Goal: Information Seeking & Learning: Understand process/instructions

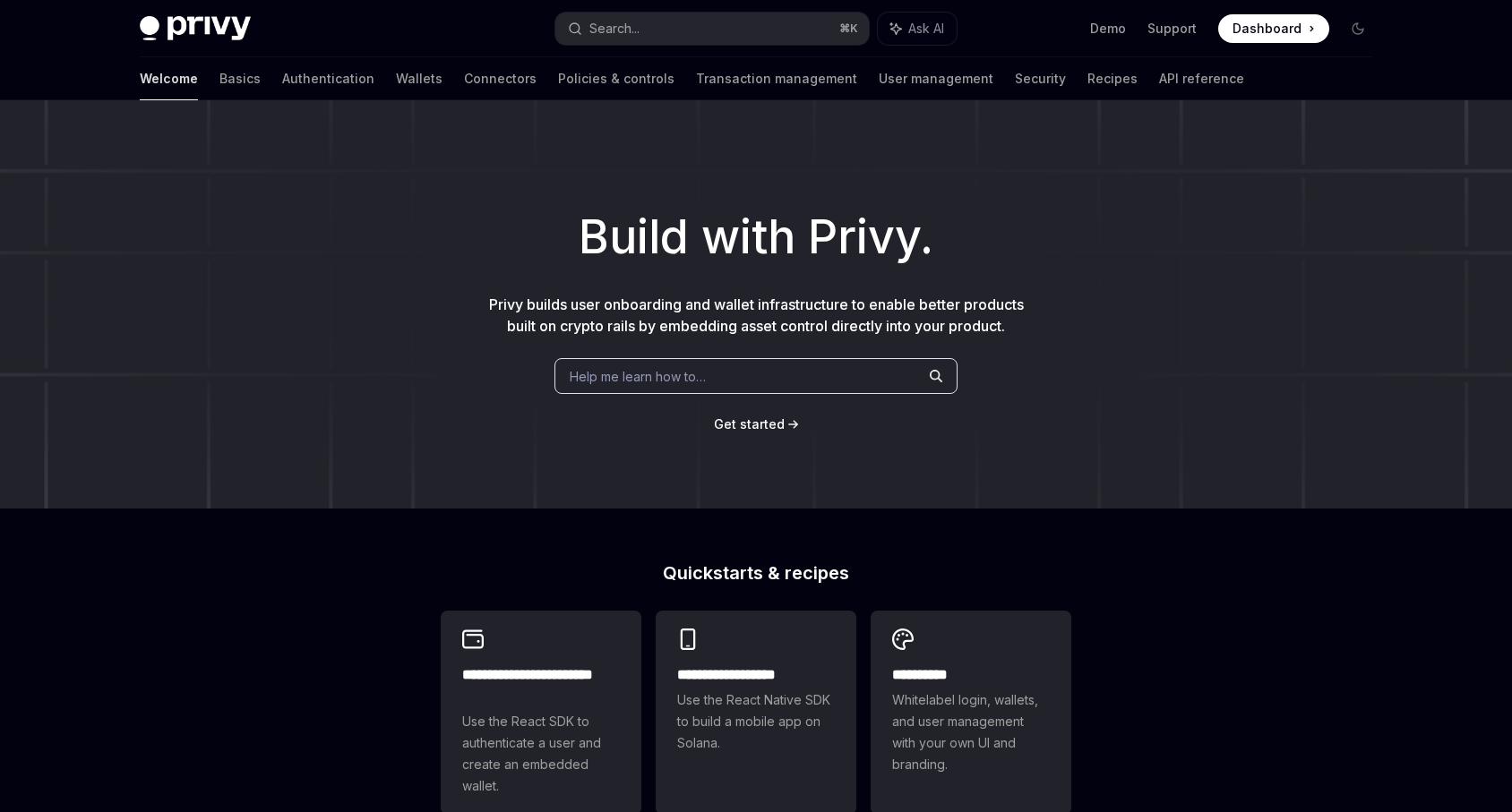
click at [396, 77] on link "Wallets" at bounding box center [419, 79] width 47 height 43
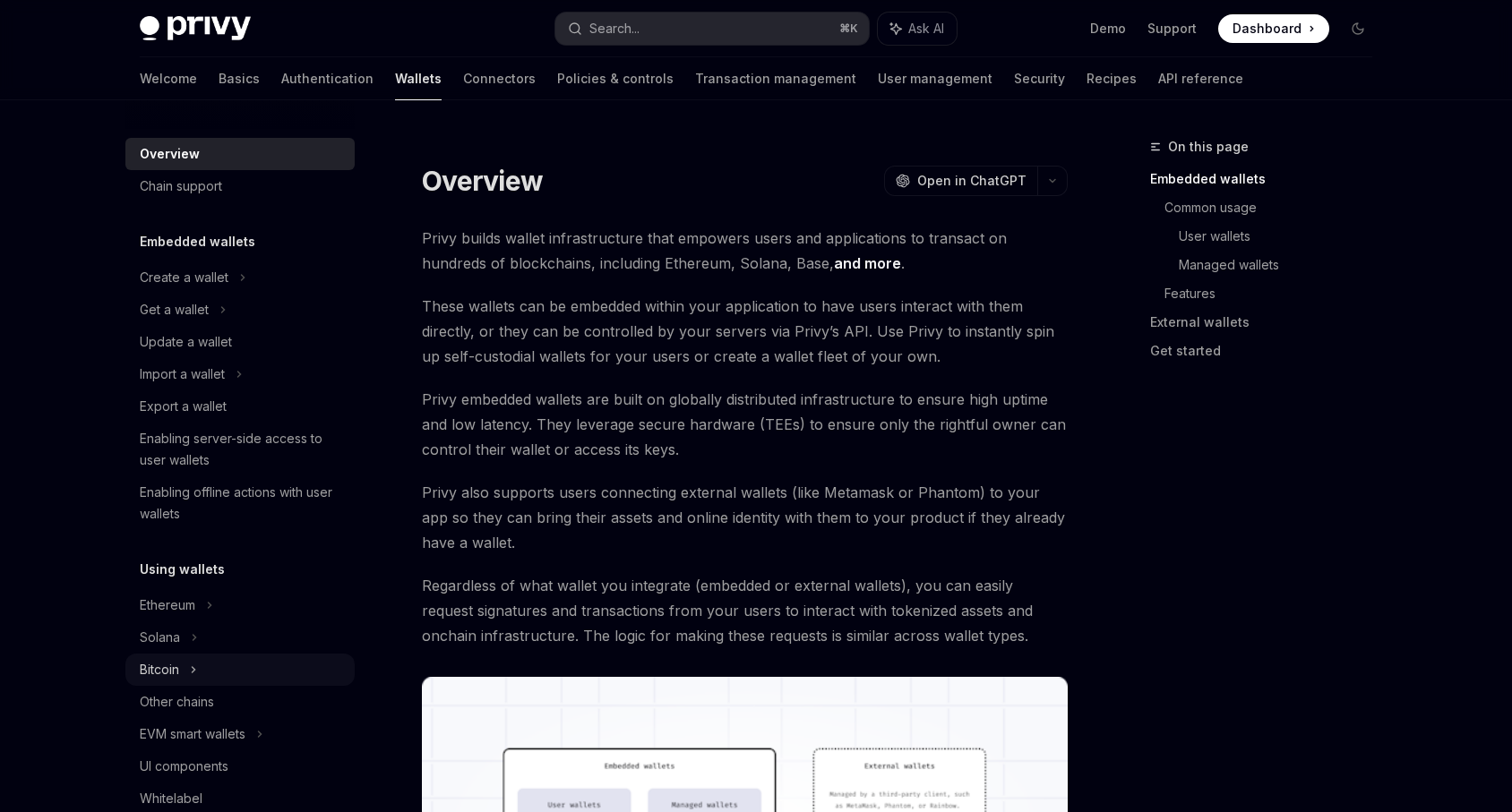
click at [212, 663] on div "Bitcoin" at bounding box center [240, 669] width 229 height 32
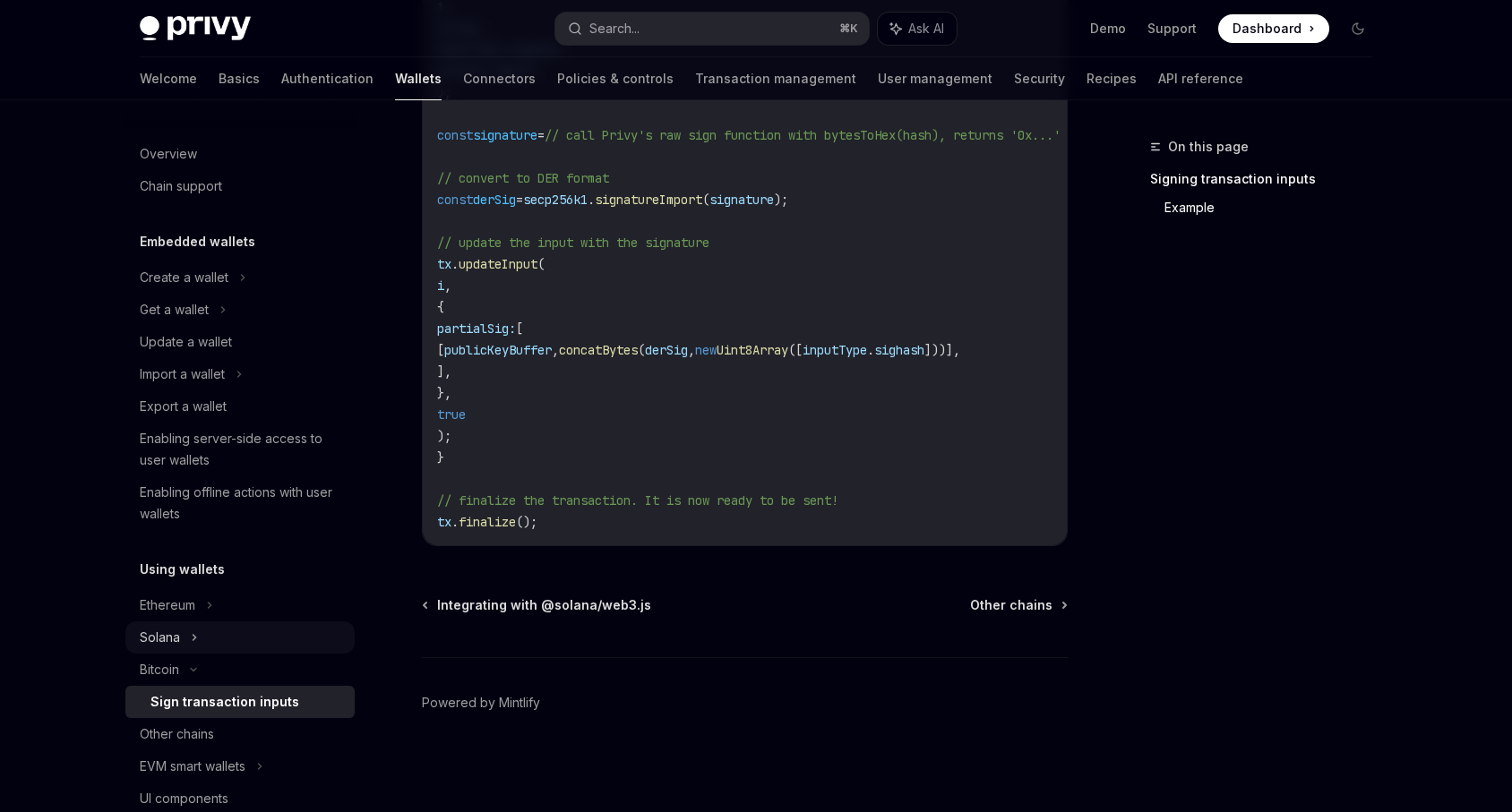
click at [216, 326] on div "Solana" at bounding box center [240, 309] width 229 height 32
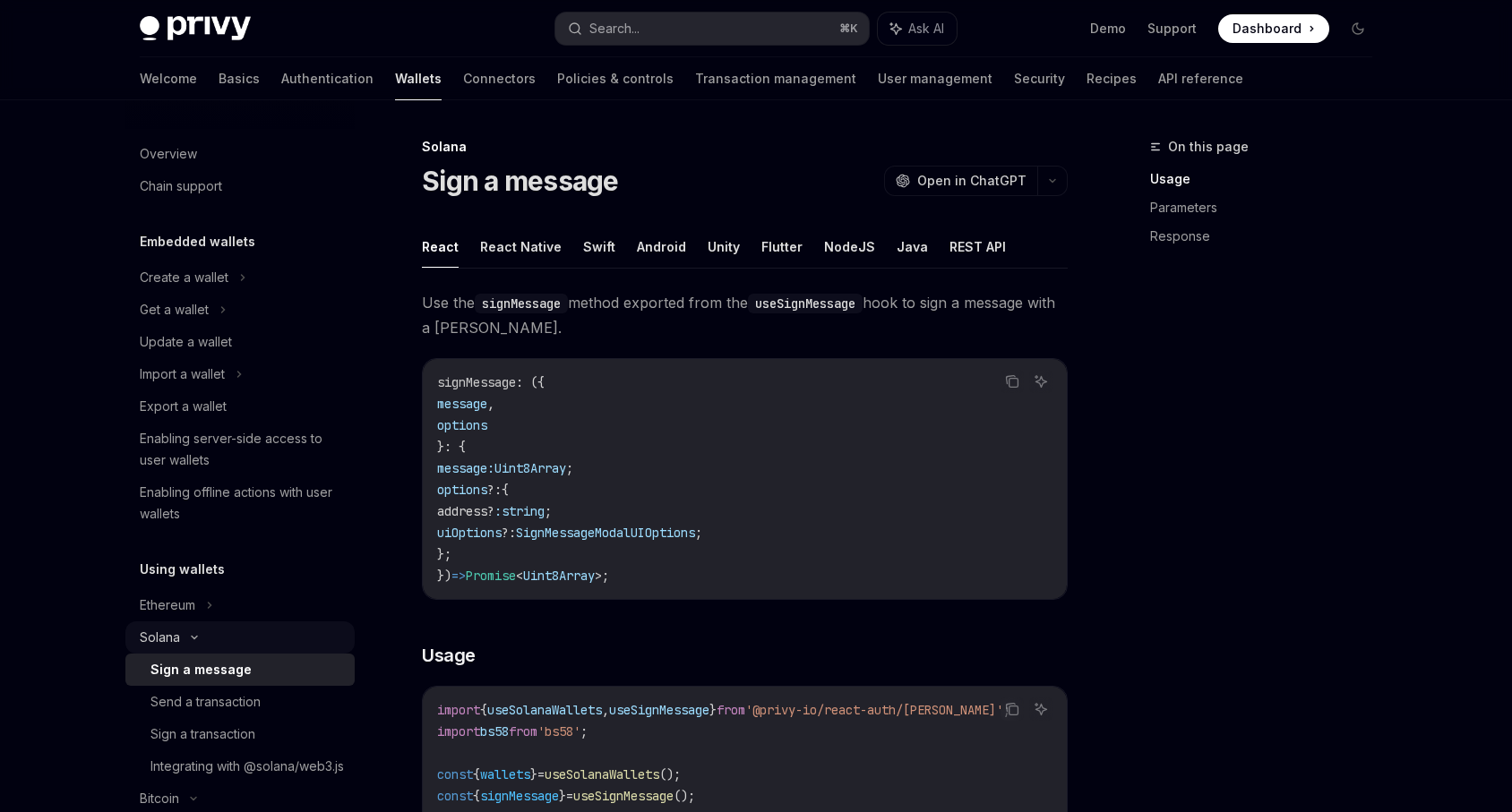
scroll to position [118, 0]
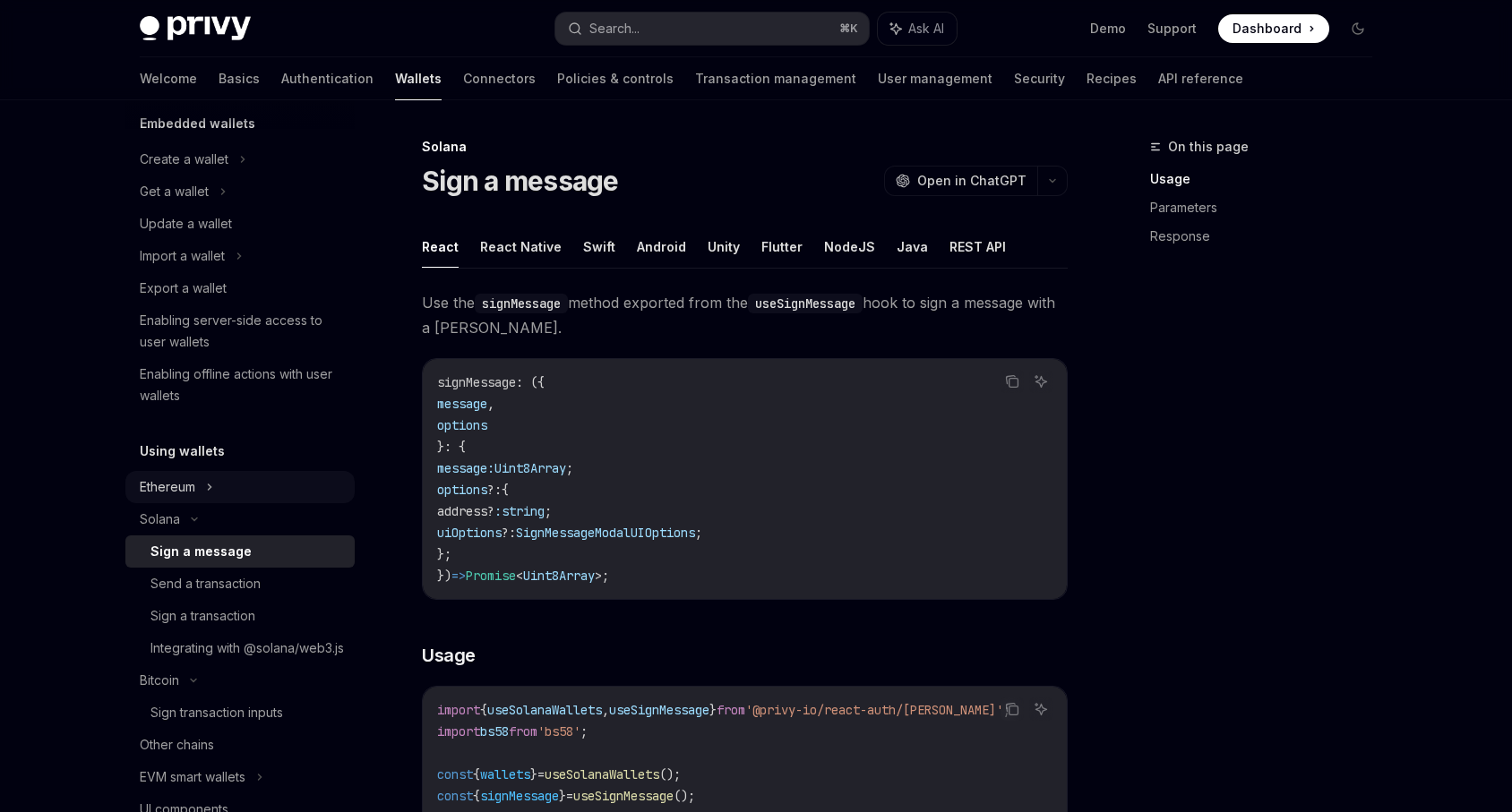
click at [222, 175] on div "Ethereum" at bounding box center [240, 159] width 229 height 32
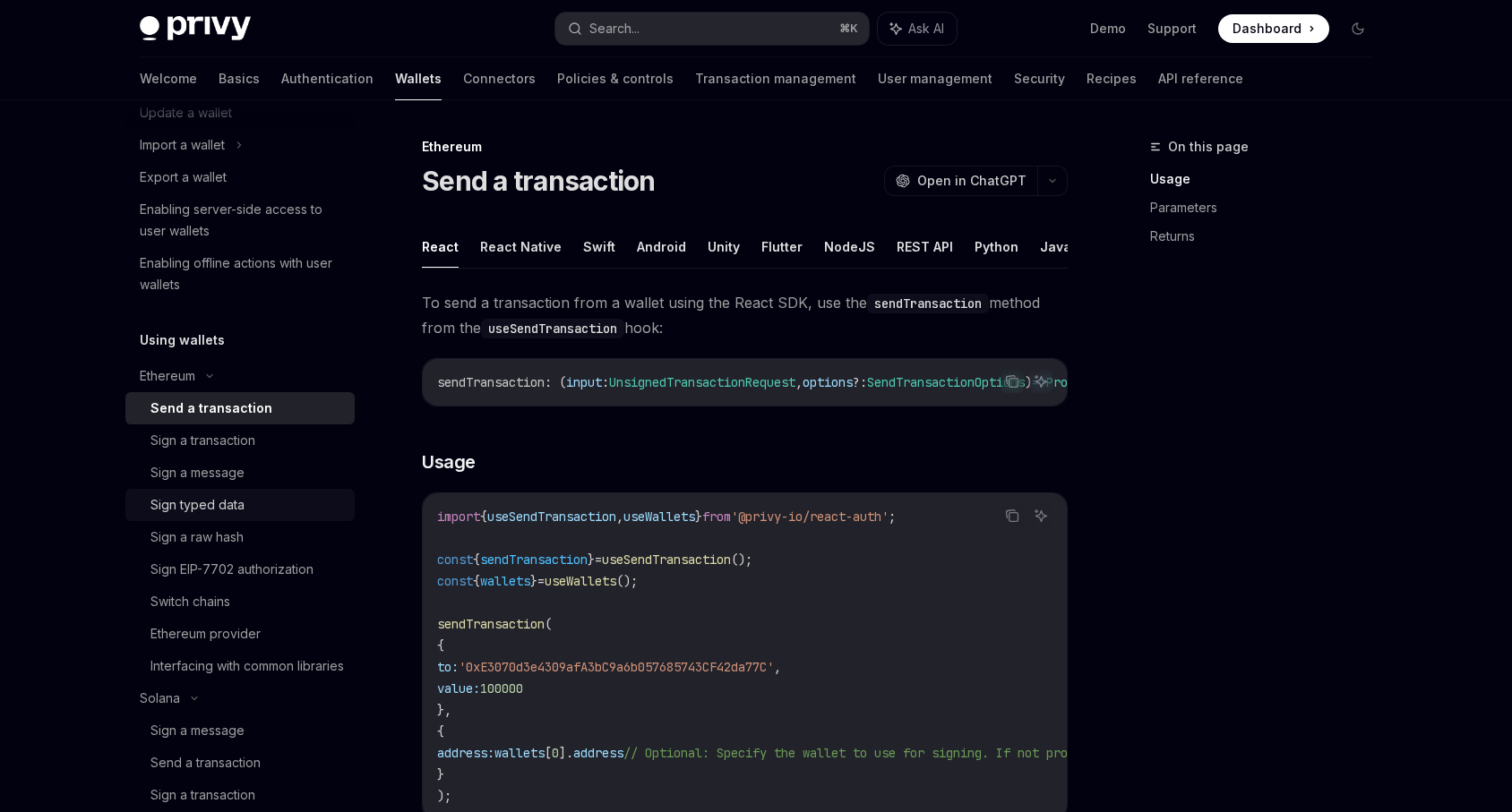
scroll to position [230, 0]
click at [281, 83] on link "Authentication" at bounding box center [327, 79] width 92 height 43
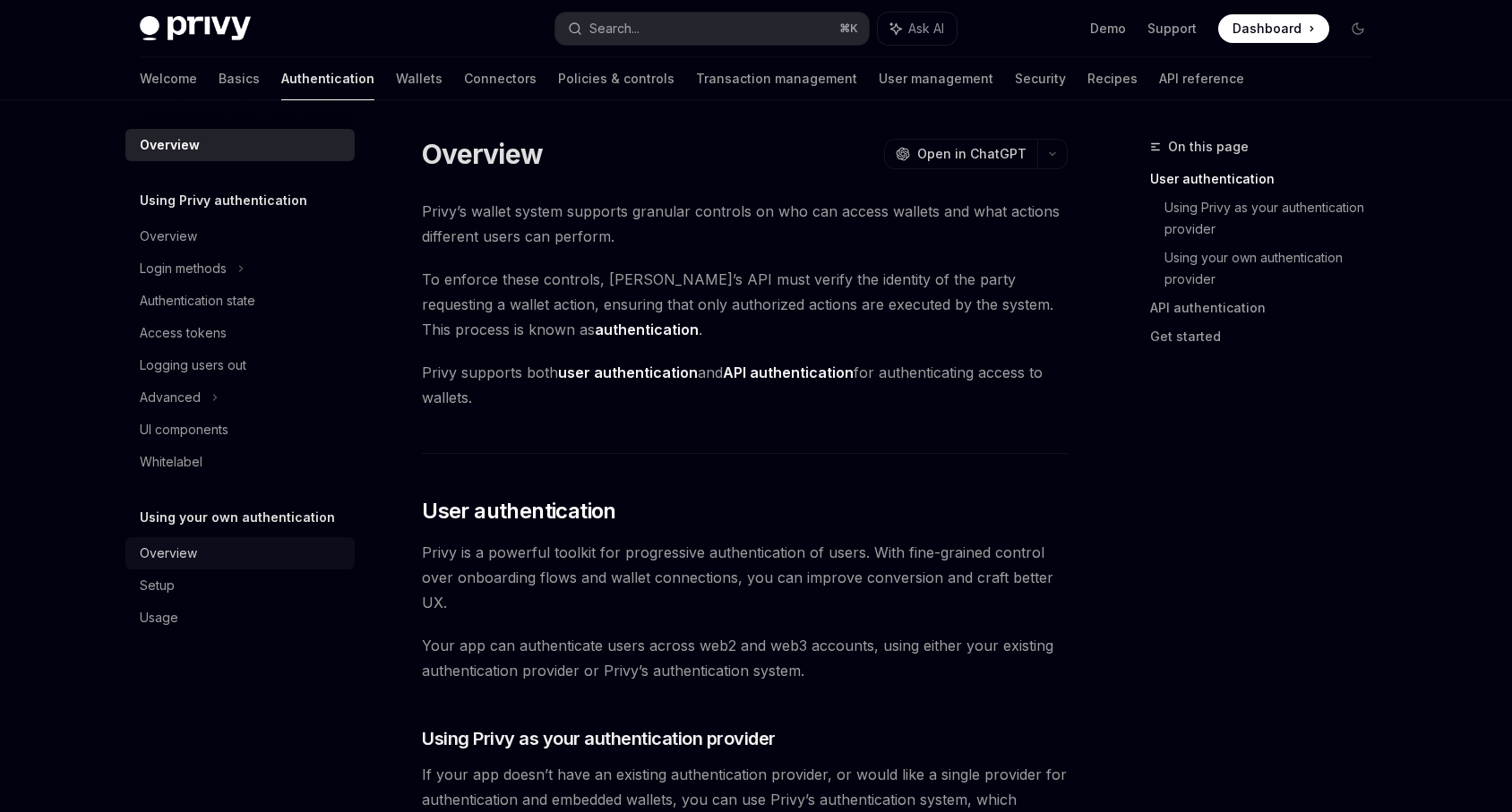
click at [224, 549] on div "Overview" at bounding box center [242, 553] width 204 height 22
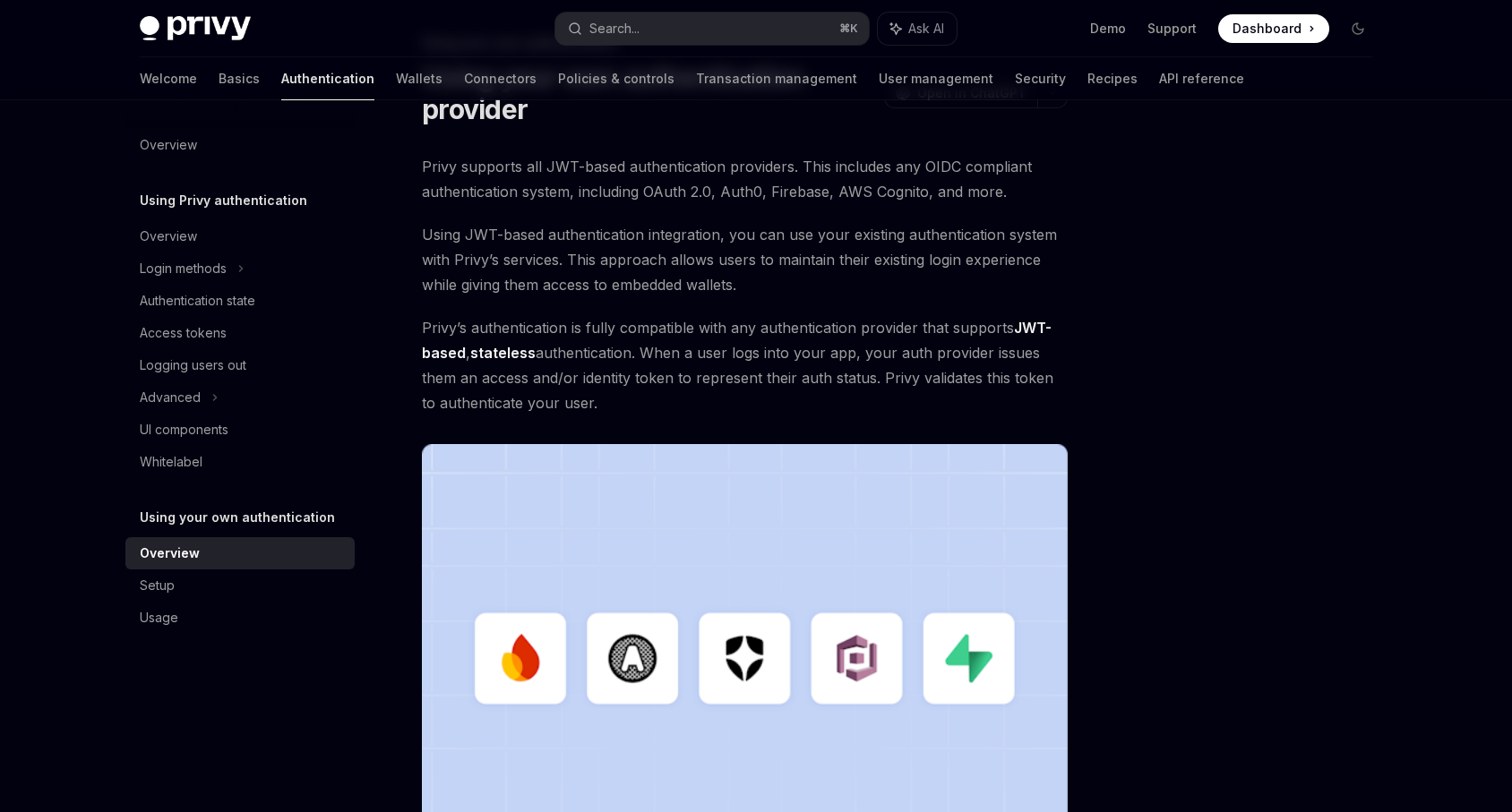
scroll to position [463, 0]
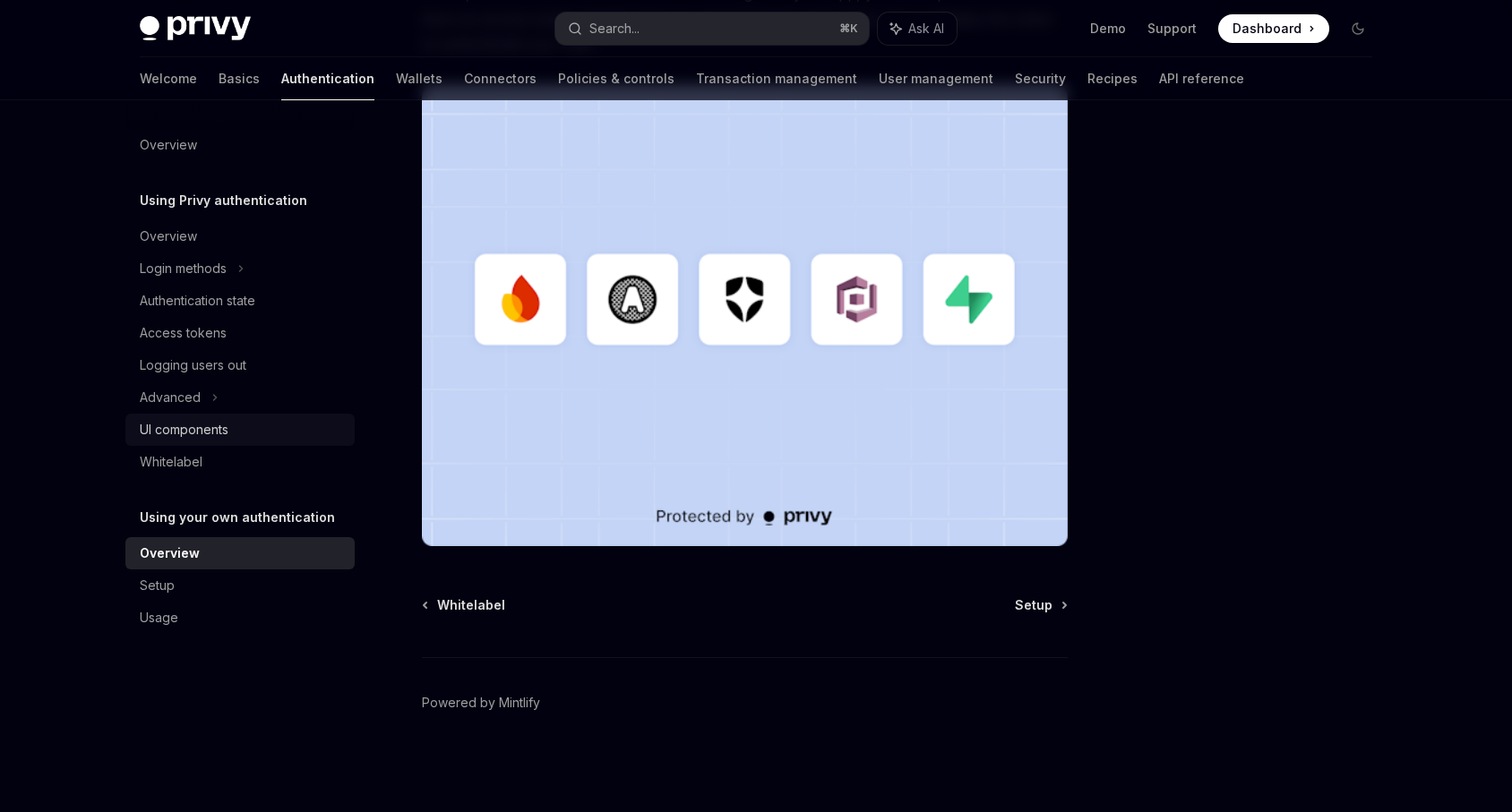
click at [238, 435] on div "UI components" at bounding box center [242, 429] width 204 height 22
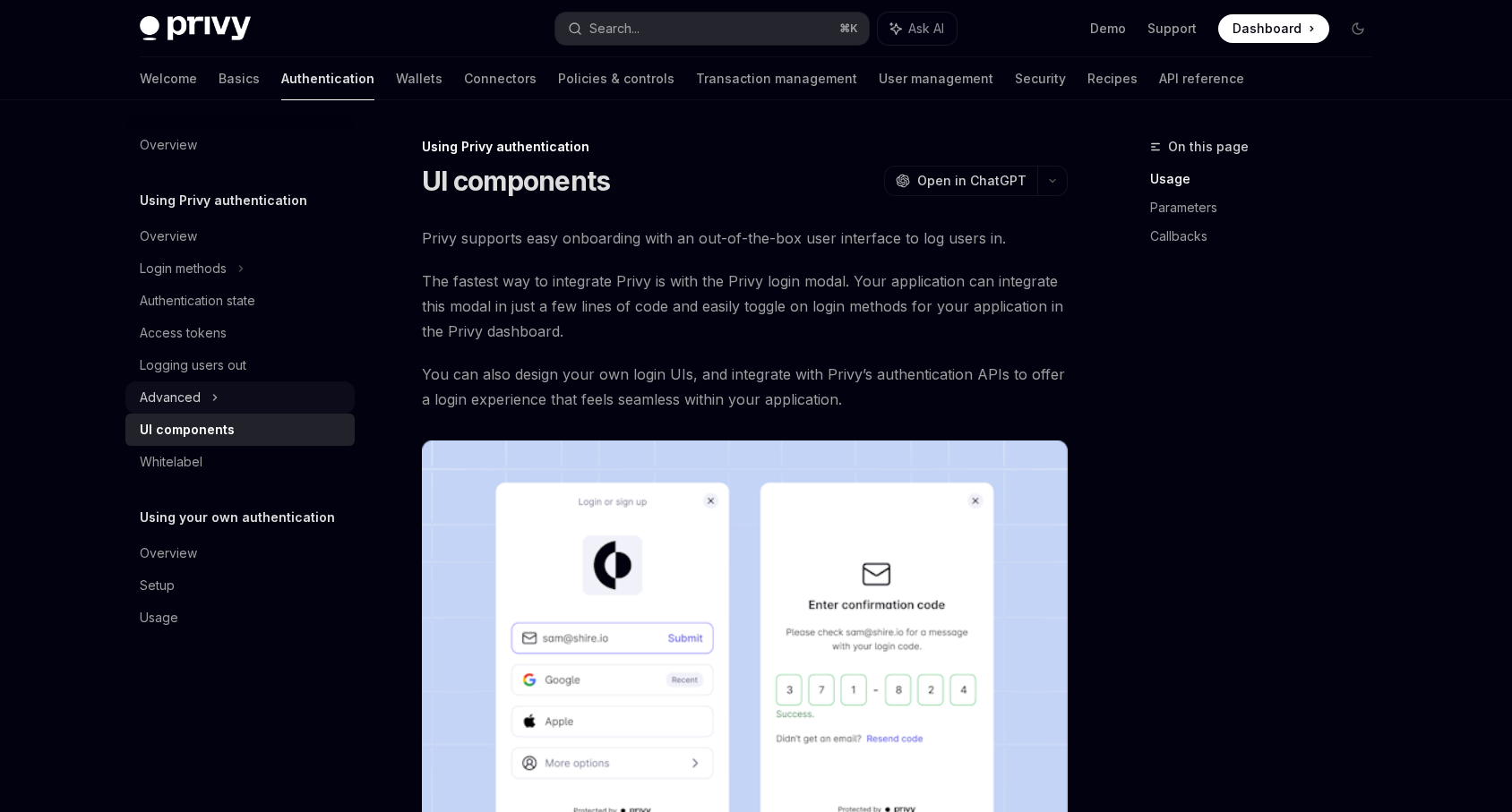
click at [238, 391] on div "Advanced" at bounding box center [240, 398] width 229 height 32
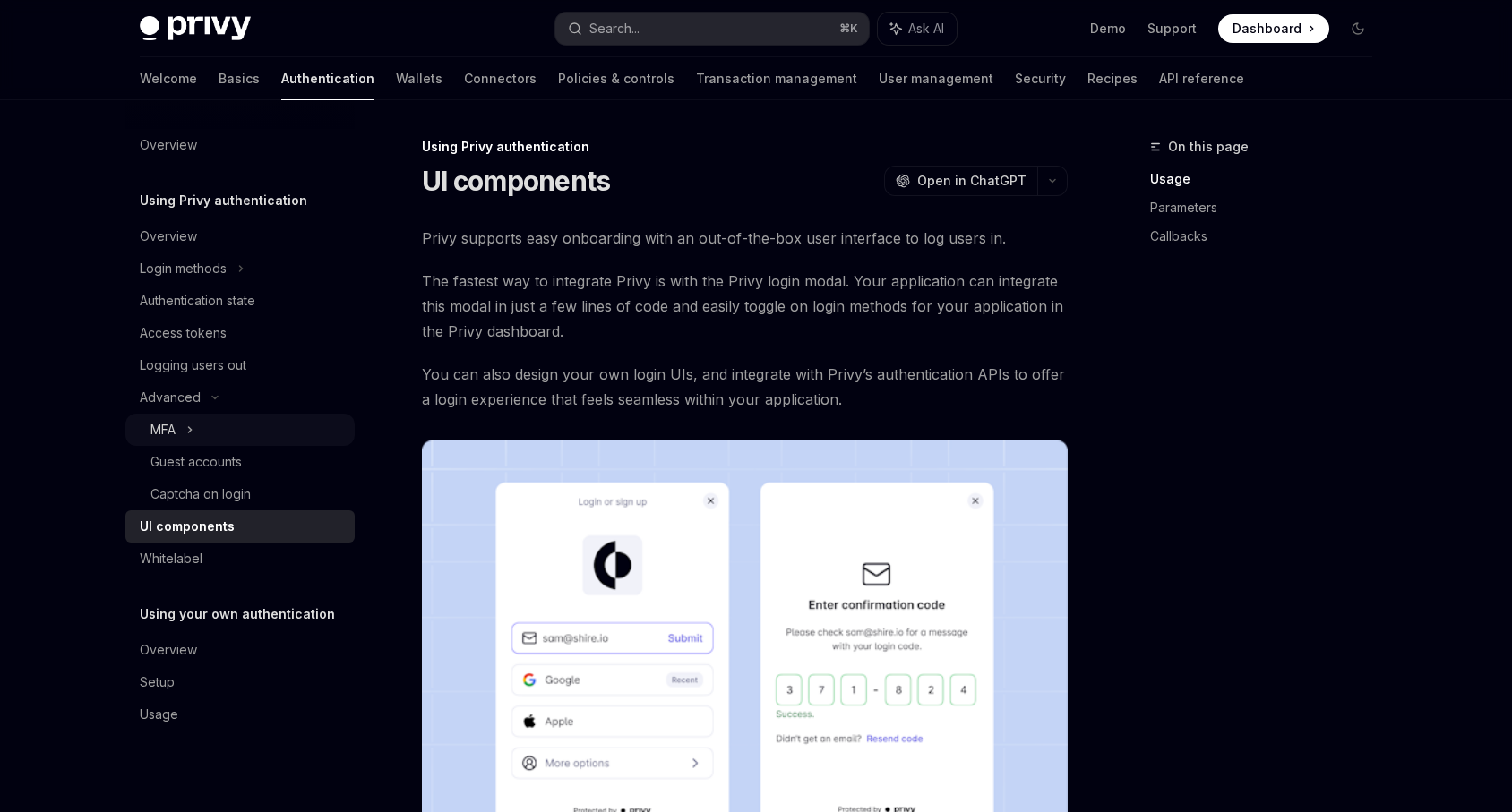
click at [216, 439] on div "MFA" at bounding box center [240, 429] width 229 height 32
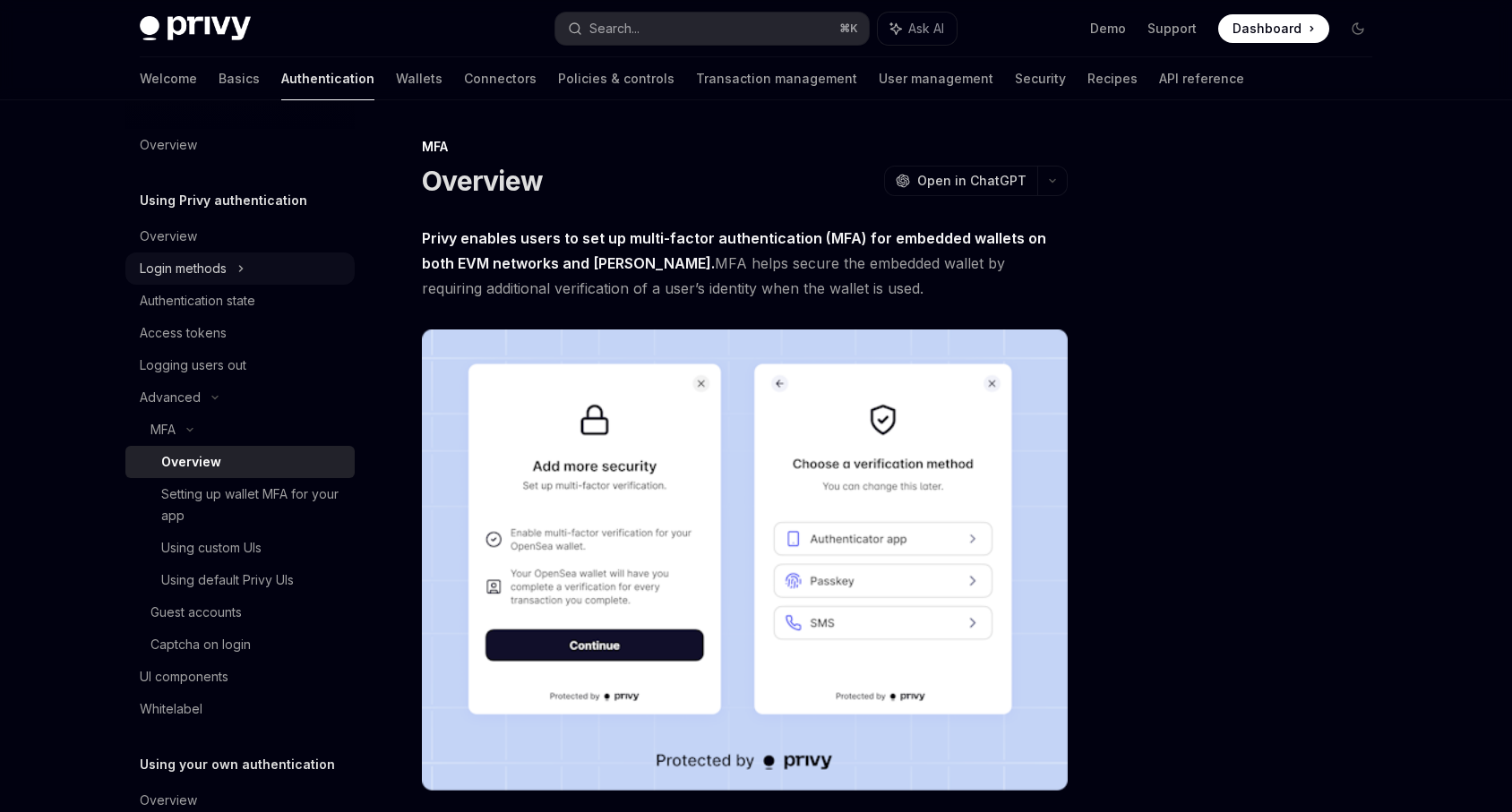
click at [272, 279] on div "Login methods" at bounding box center [240, 268] width 229 height 32
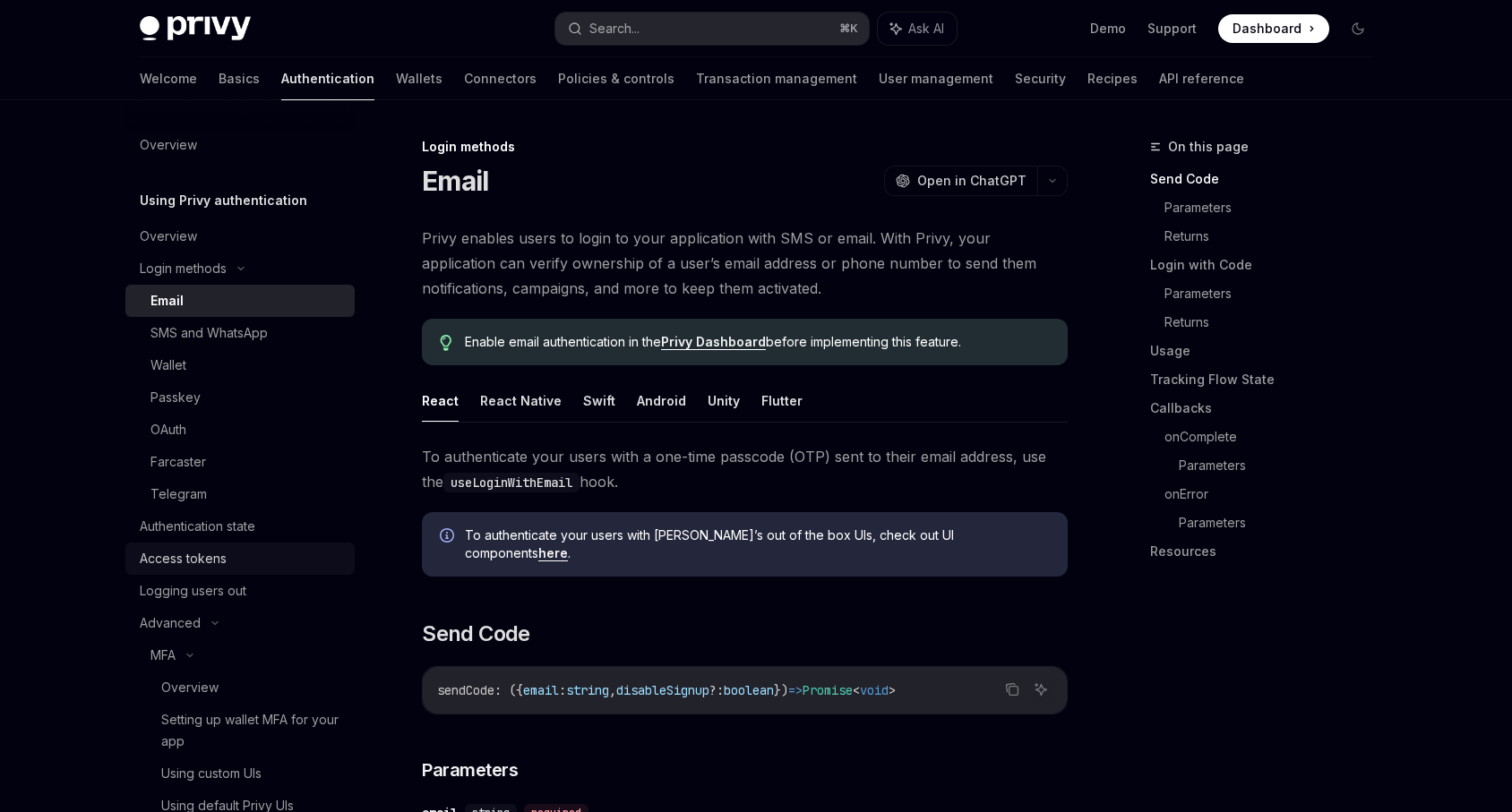
click at [264, 563] on div "Access tokens" at bounding box center [242, 558] width 204 height 22
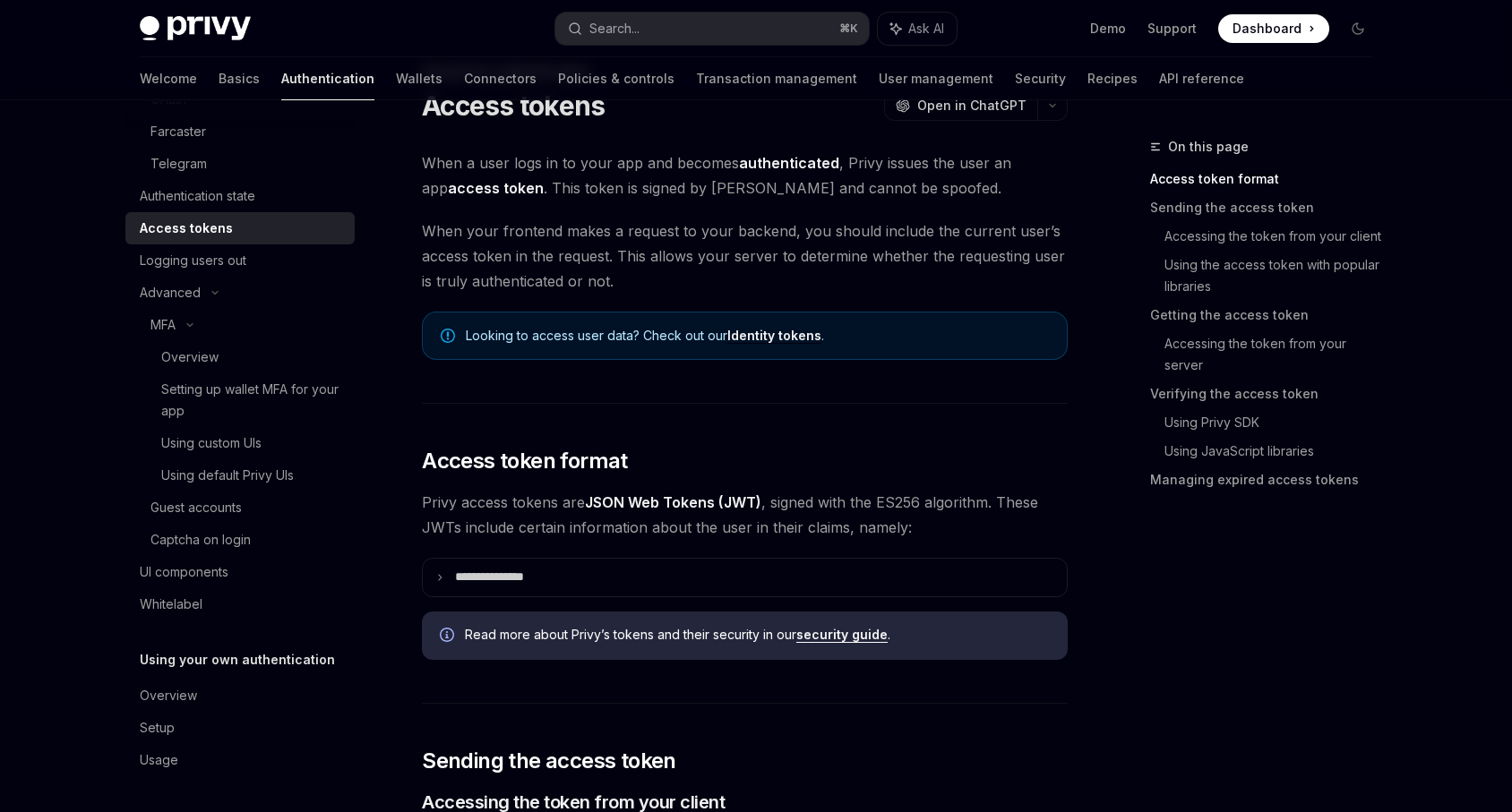
scroll to position [77, 0]
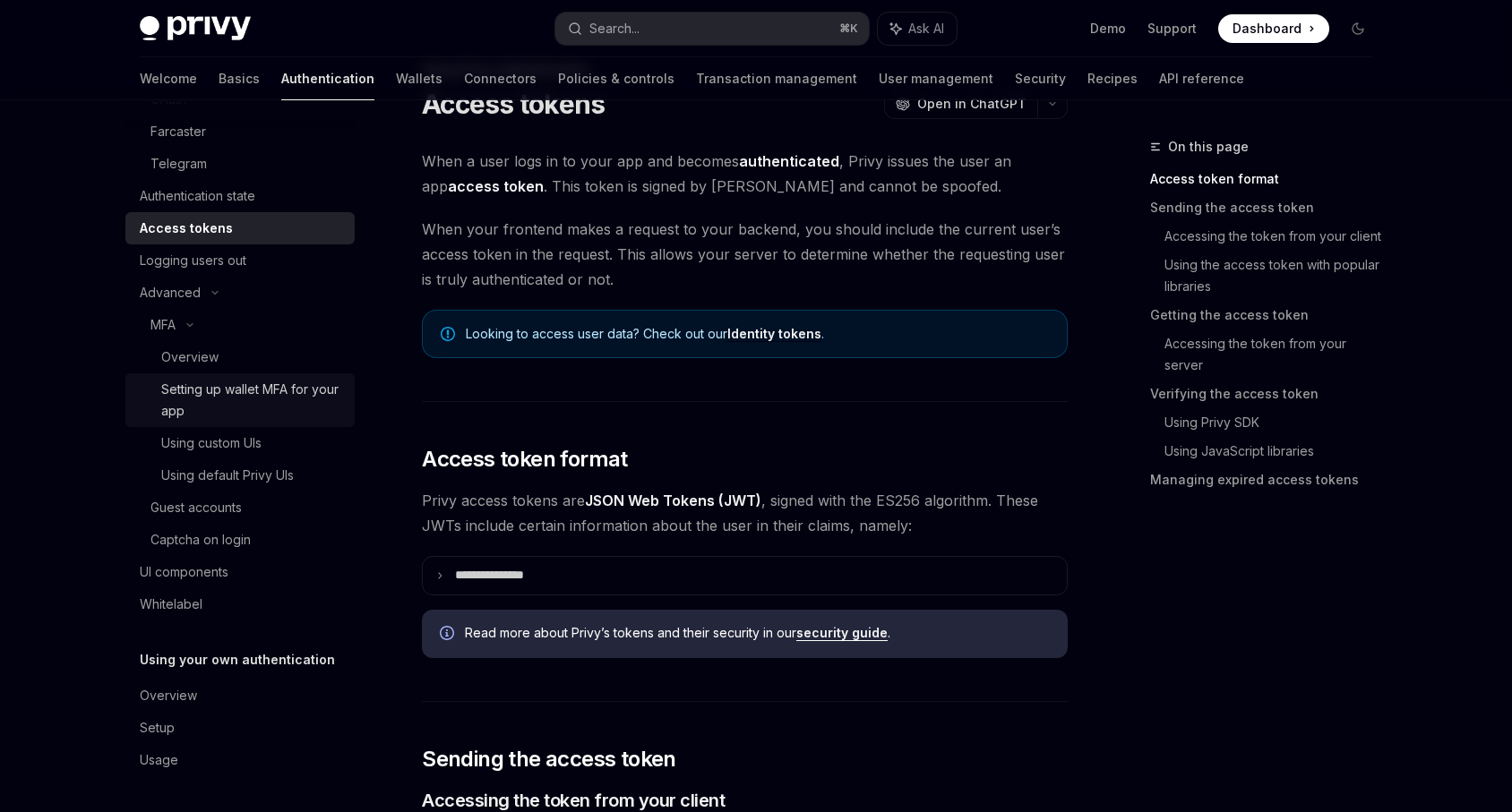
click at [291, 394] on div "Setting up wallet MFA for your app" at bounding box center [252, 400] width 183 height 43
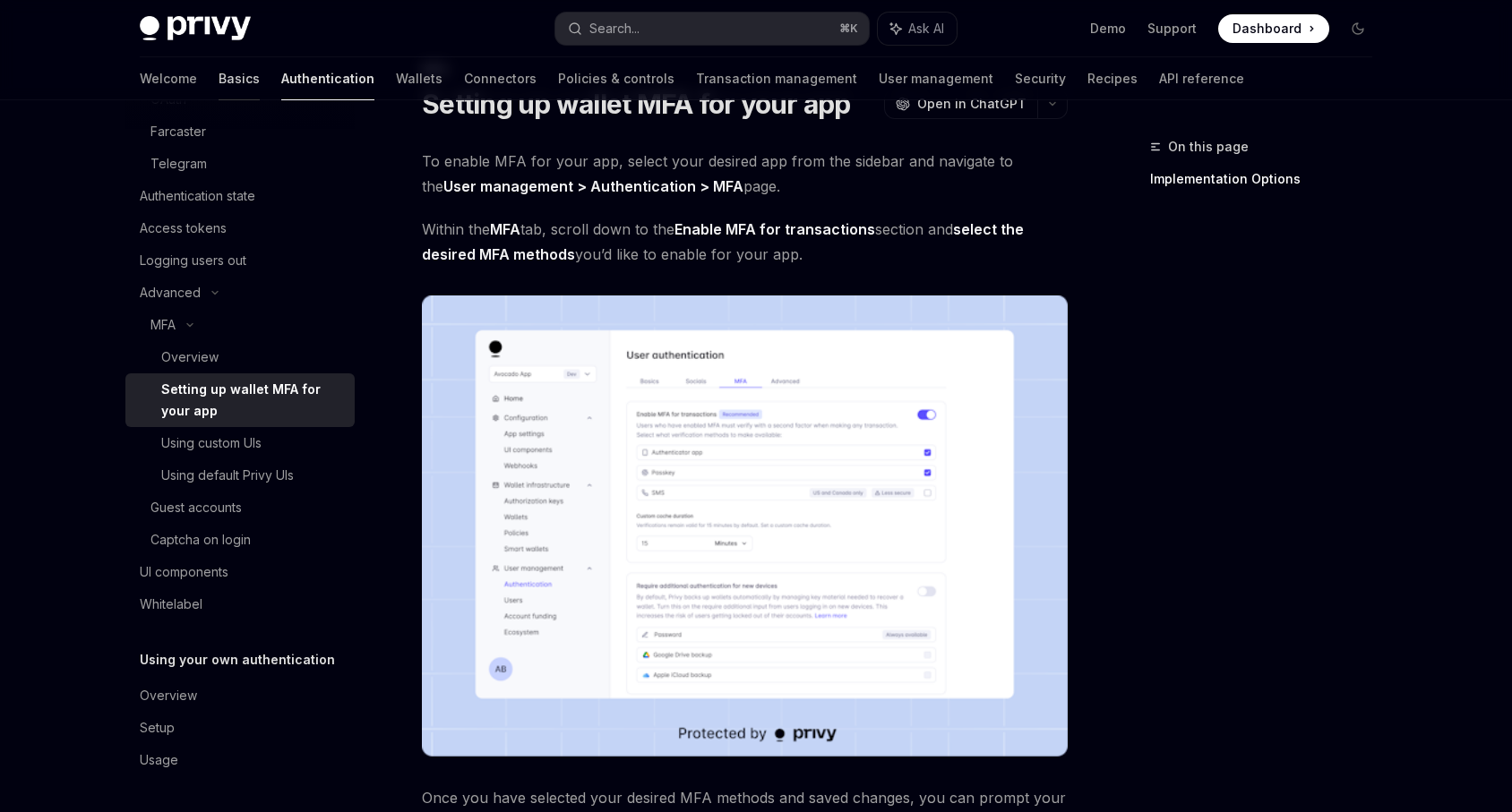
click at [219, 81] on link "Basics" at bounding box center [239, 79] width 41 height 43
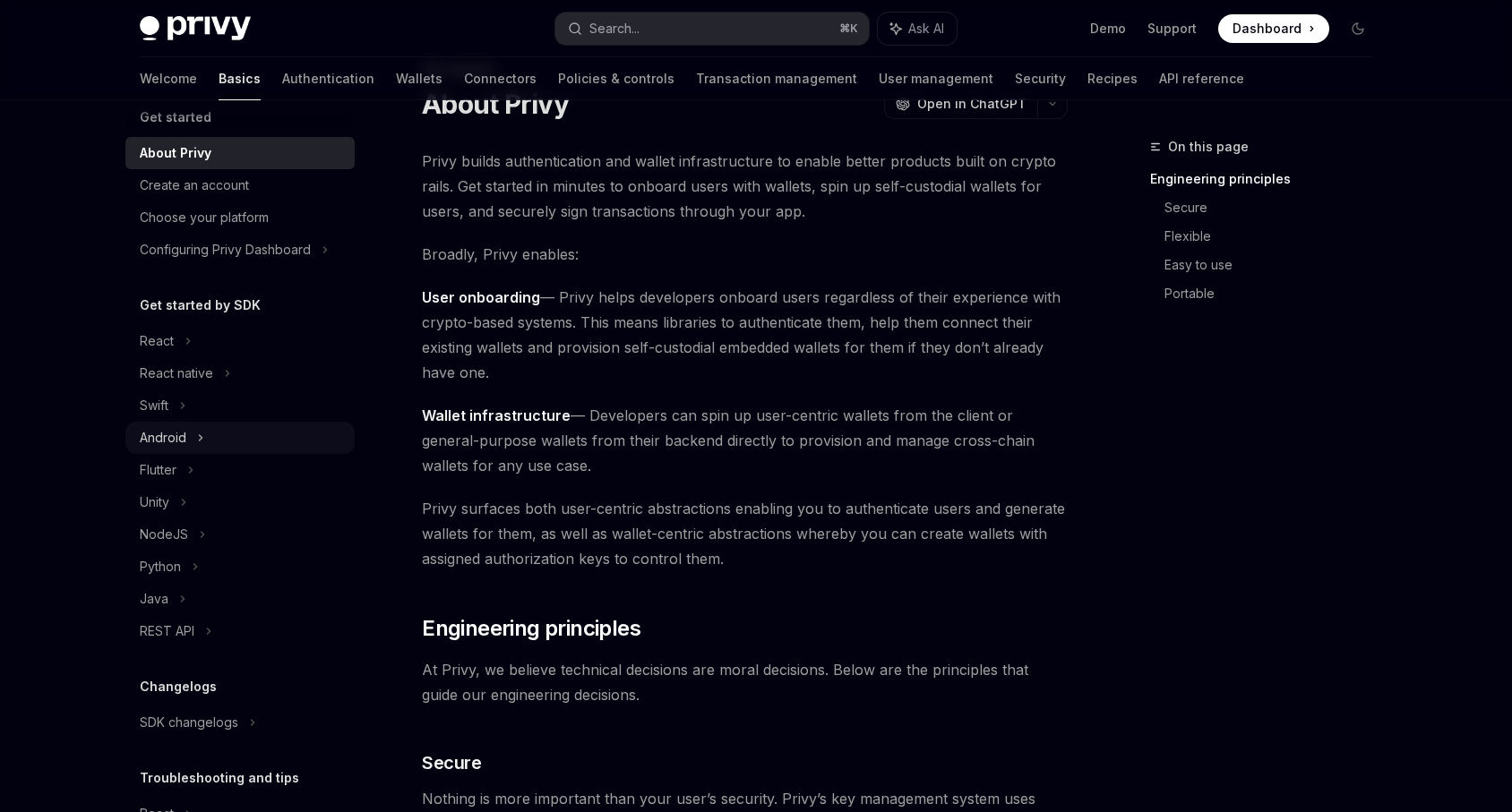
scroll to position [18, 0]
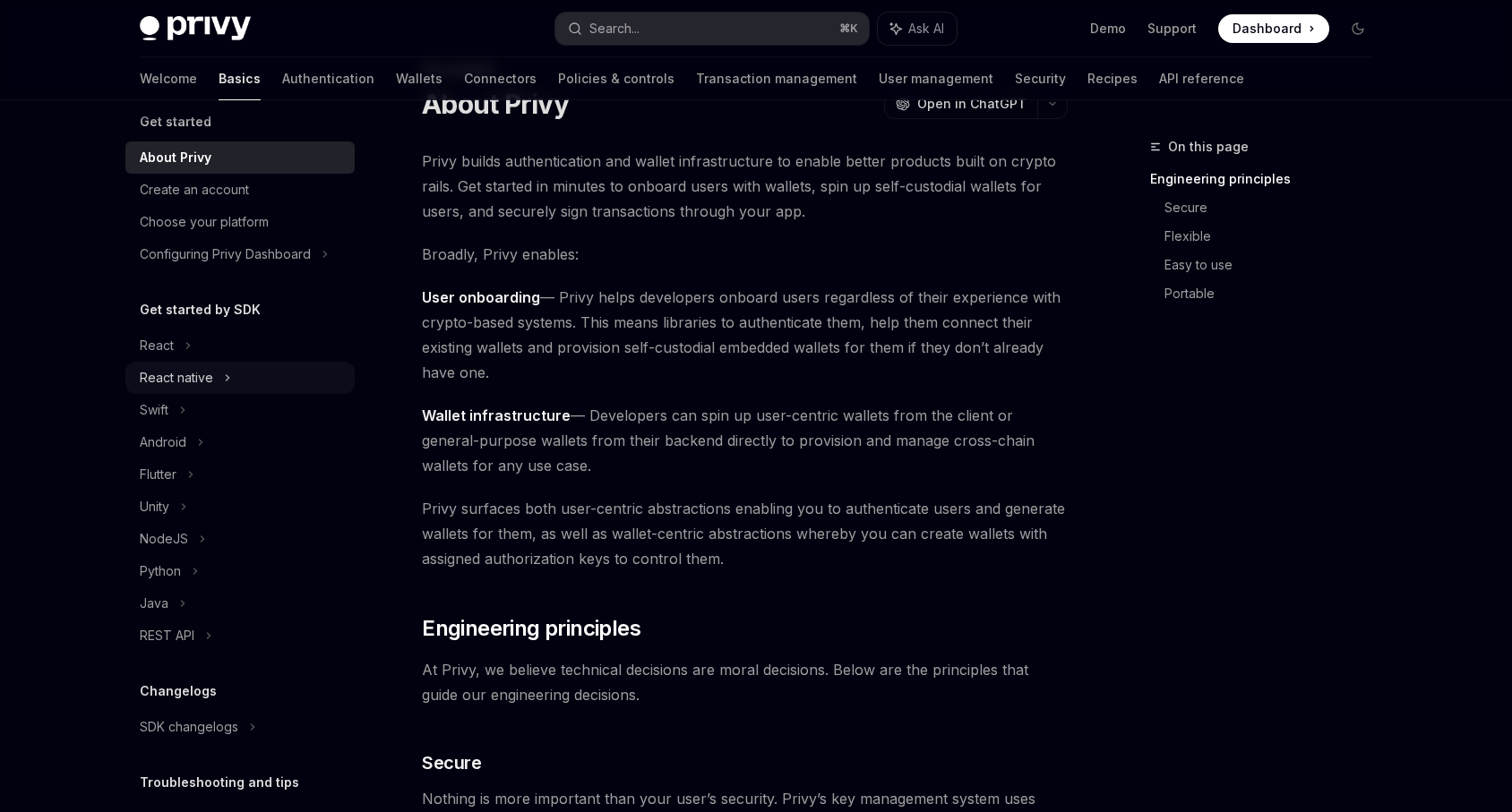
click at [249, 384] on div "React native" at bounding box center [240, 378] width 229 height 32
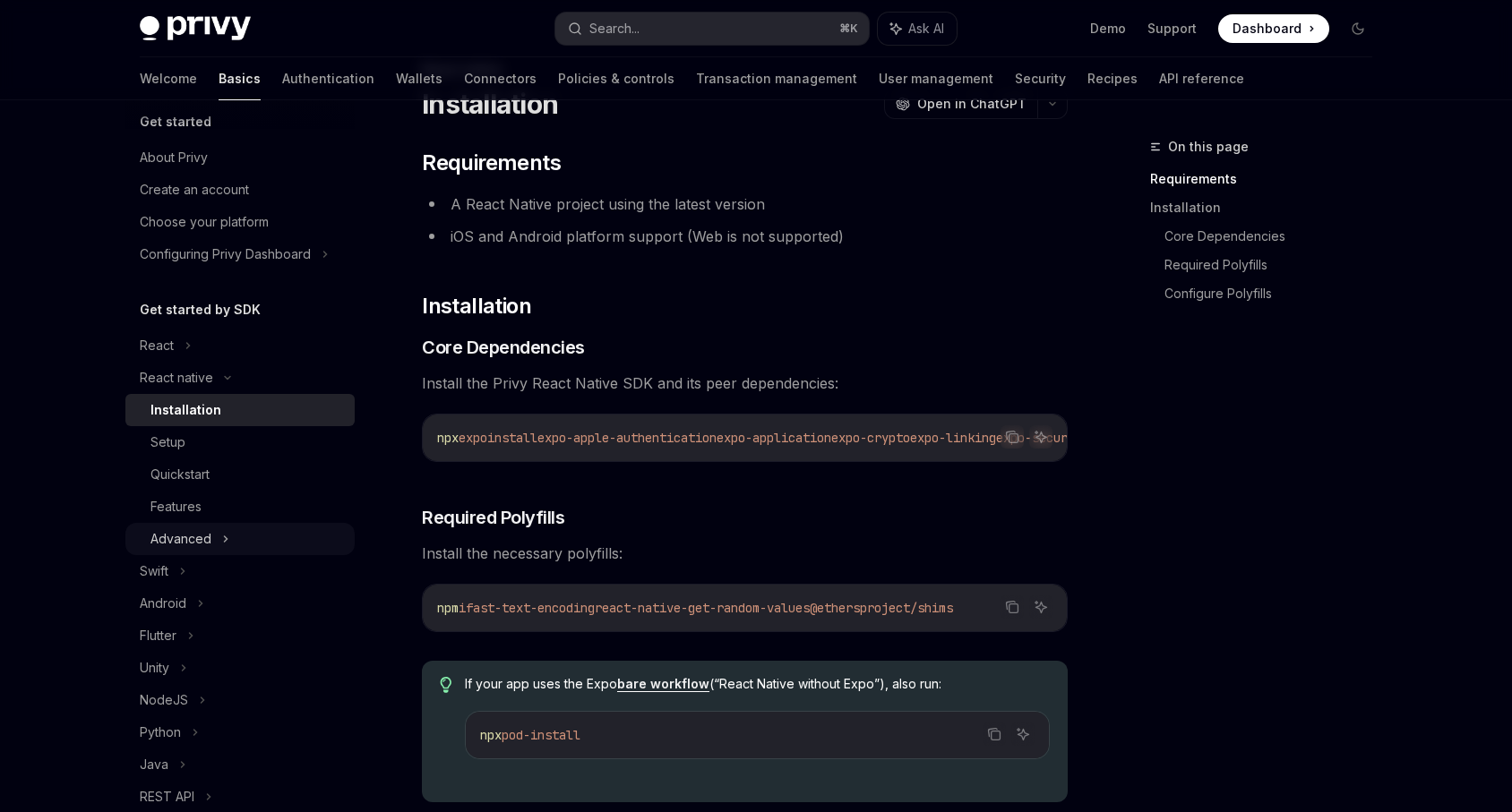
click at [261, 536] on div "Advanced" at bounding box center [240, 539] width 229 height 32
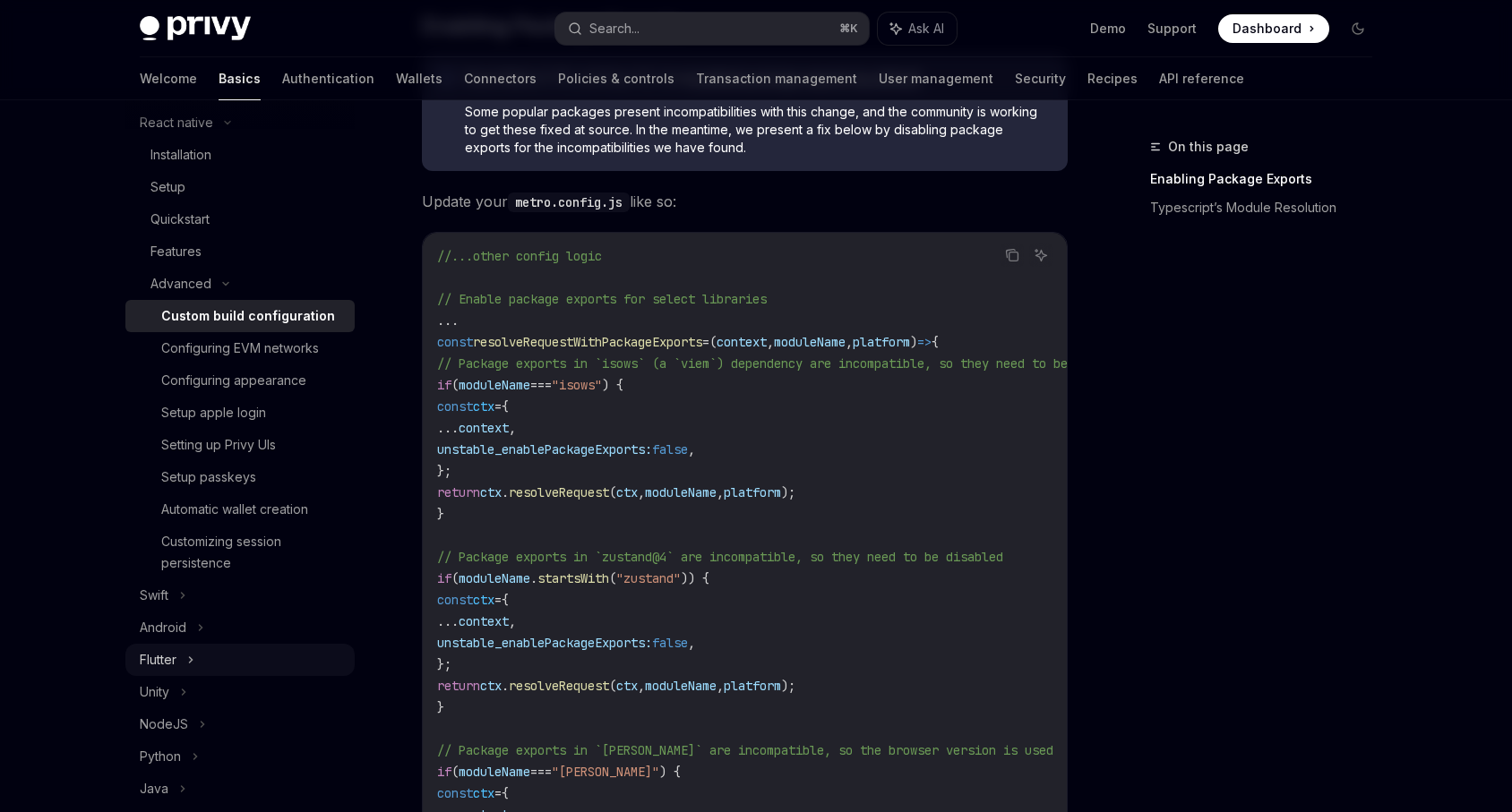
scroll to position [266, 0]
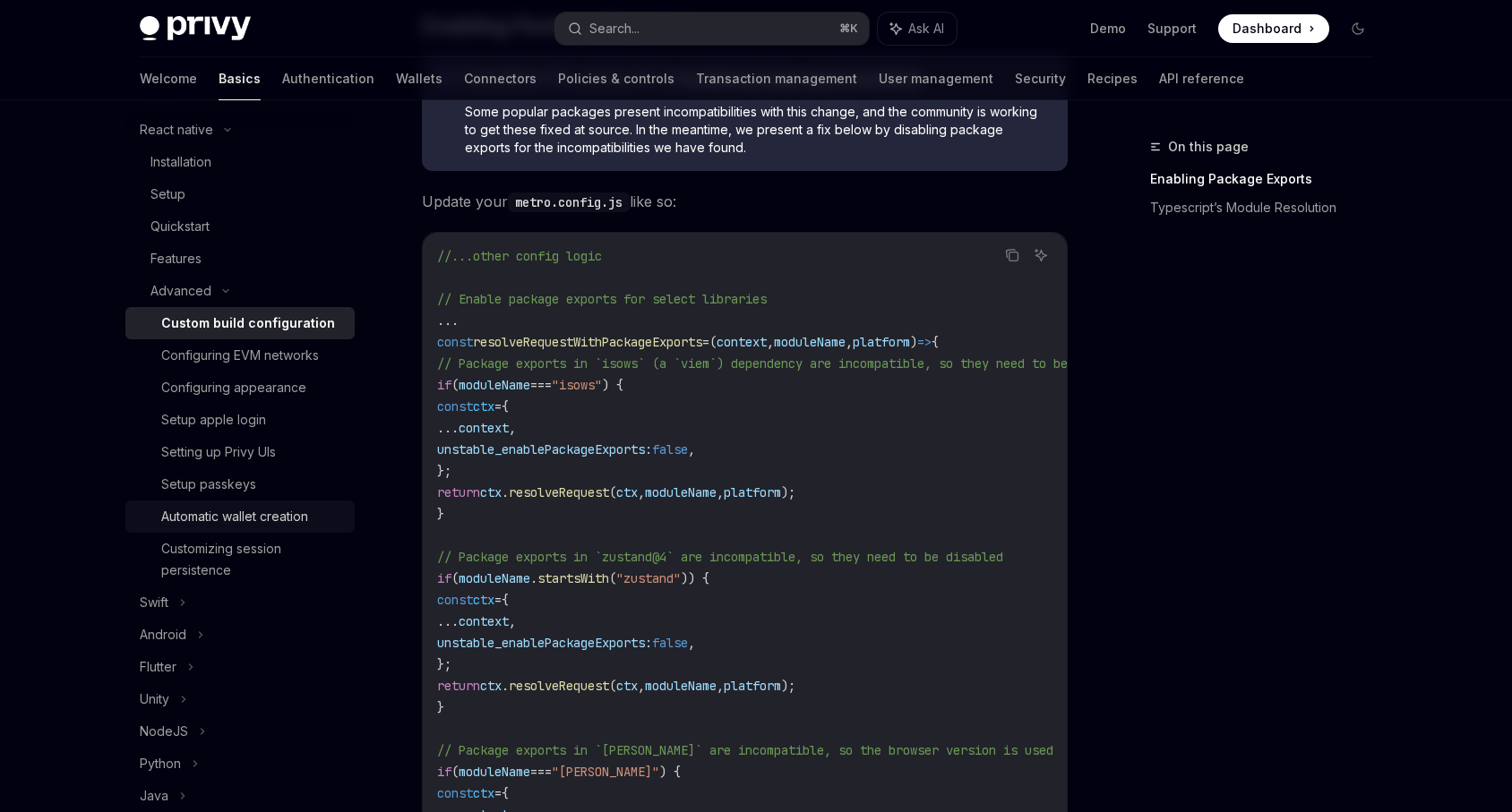
click at [301, 523] on div "Automatic wallet creation" at bounding box center [234, 516] width 147 height 22
click at [248, 568] on div "Customizing session persistence" at bounding box center [252, 560] width 183 height 43
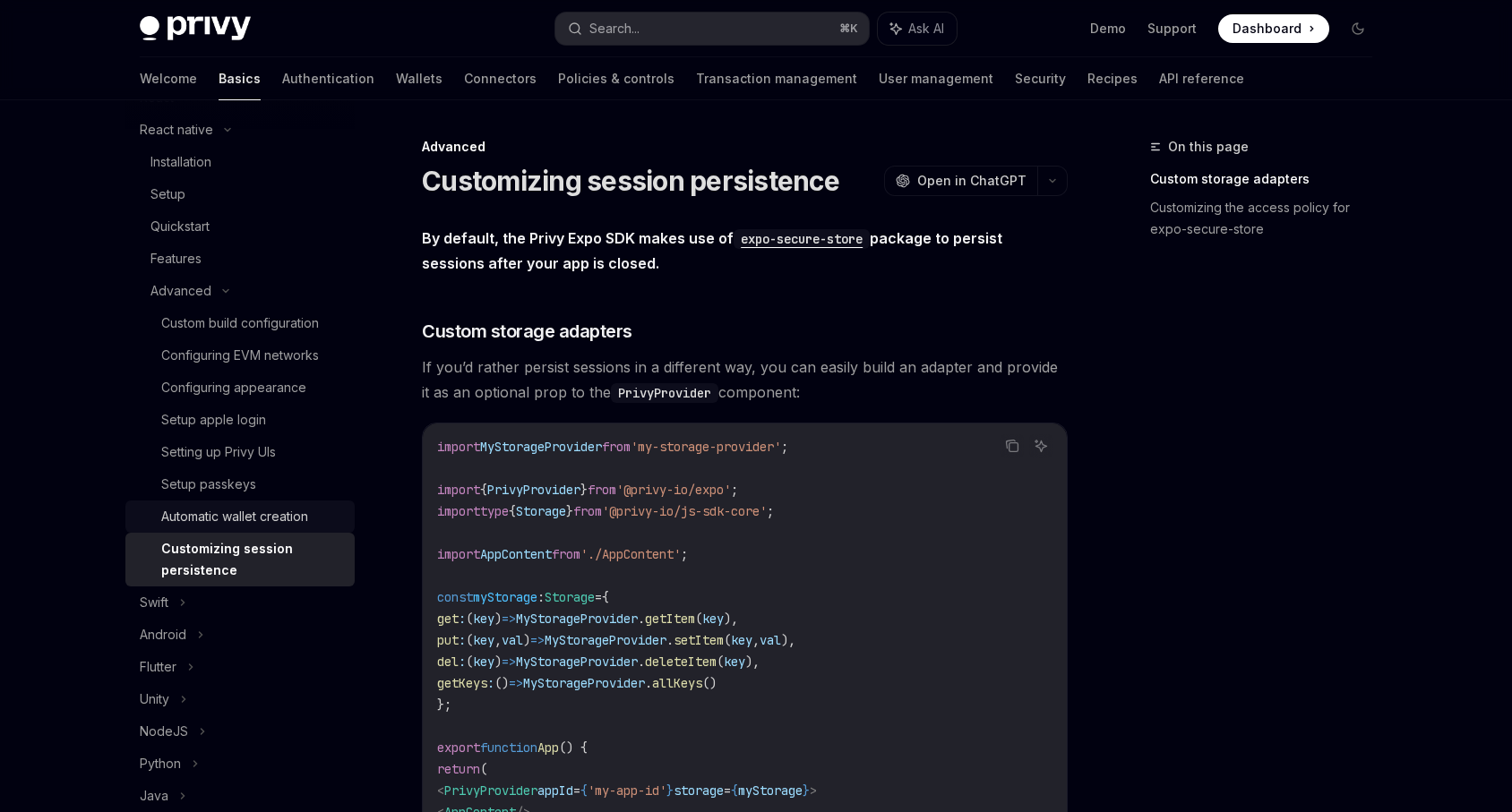
click at [264, 512] on div "Automatic wallet creation" at bounding box center [234, 516] width 147 height 22
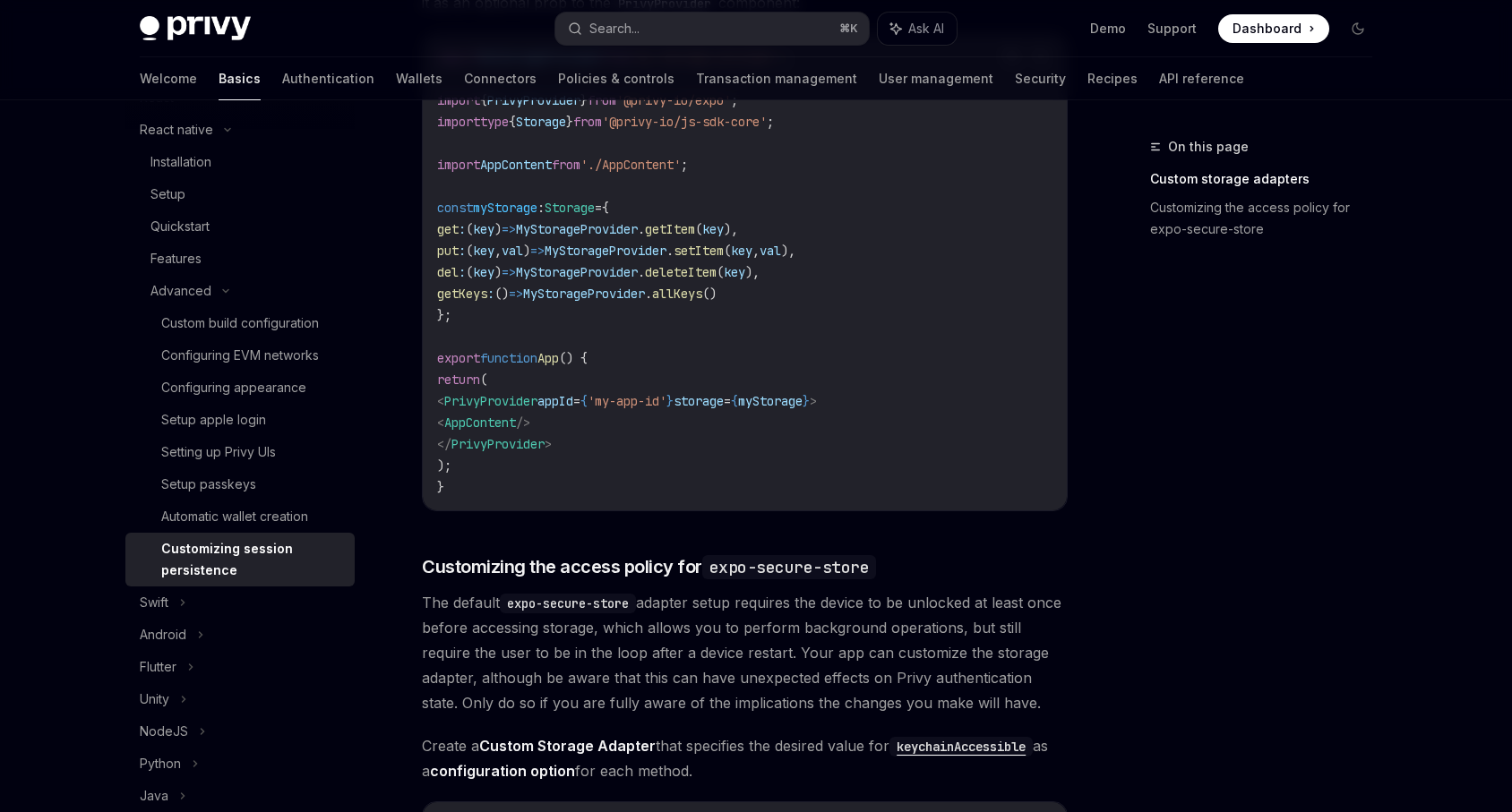
scroll to position [519, 0]
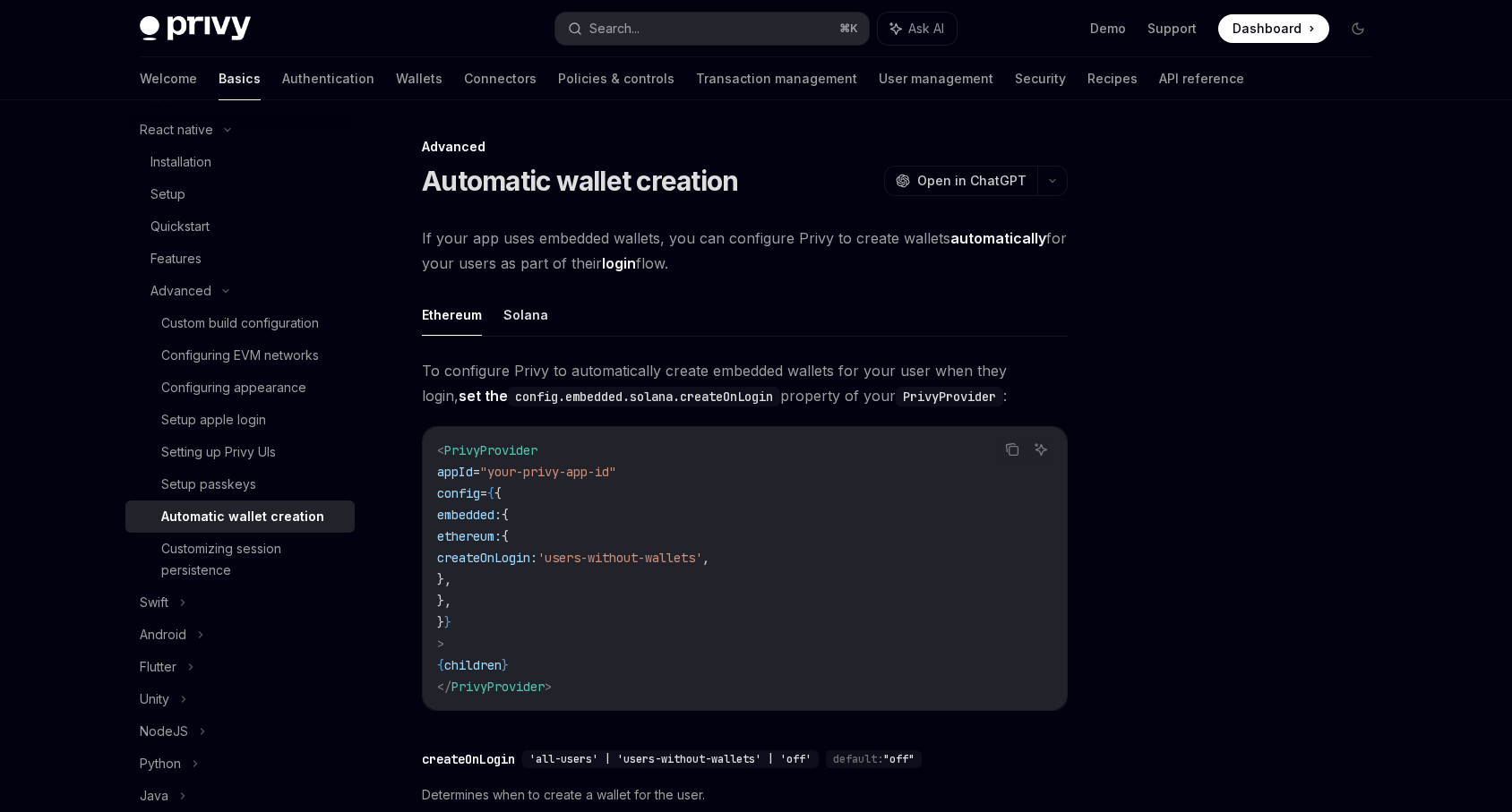
click at [254, 509] on div "Automatic wallet creation" at bounding box center [243, 516] width 163 height 22
type textarea "*"
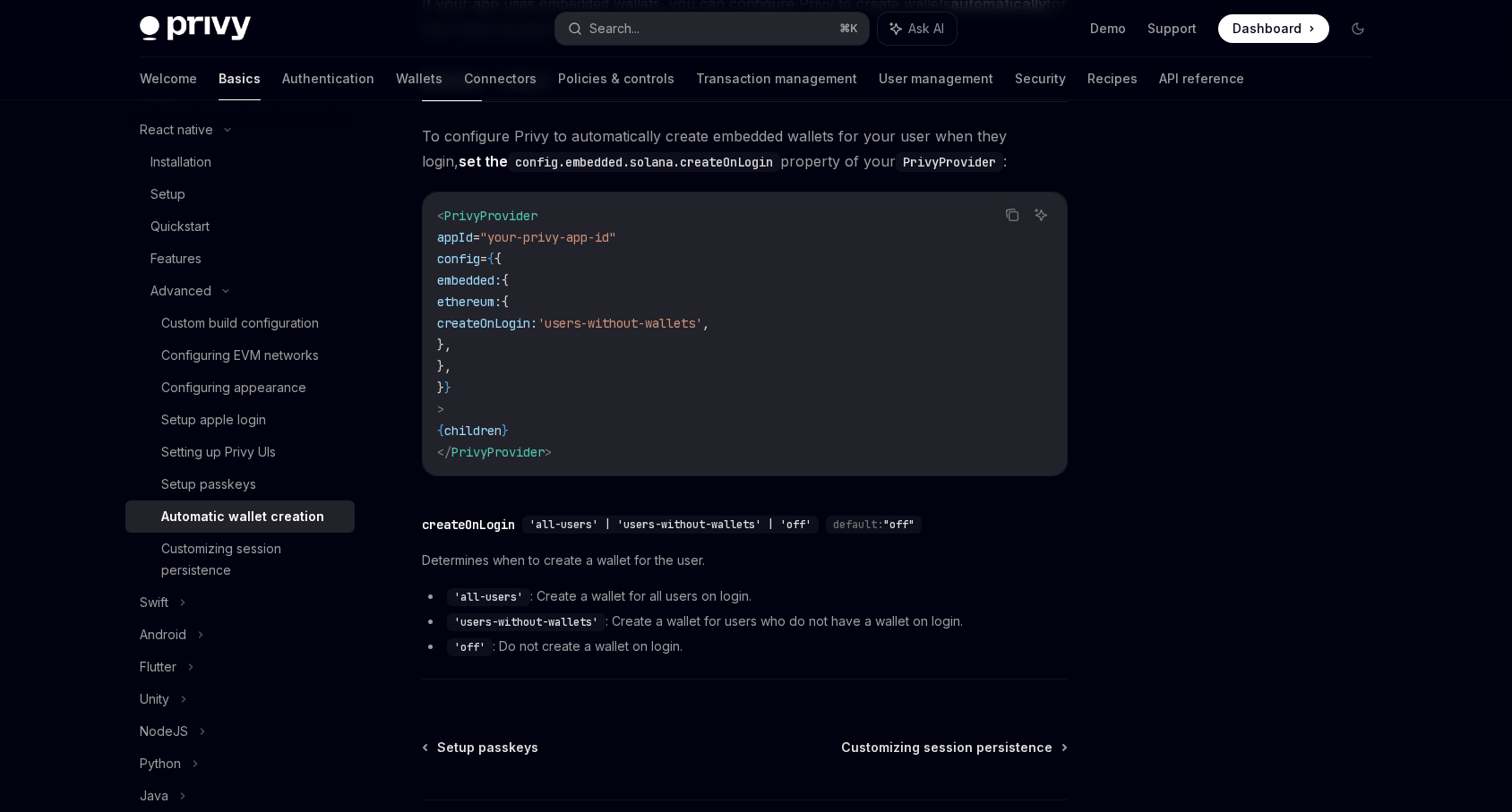
scroll to position [277, 0]
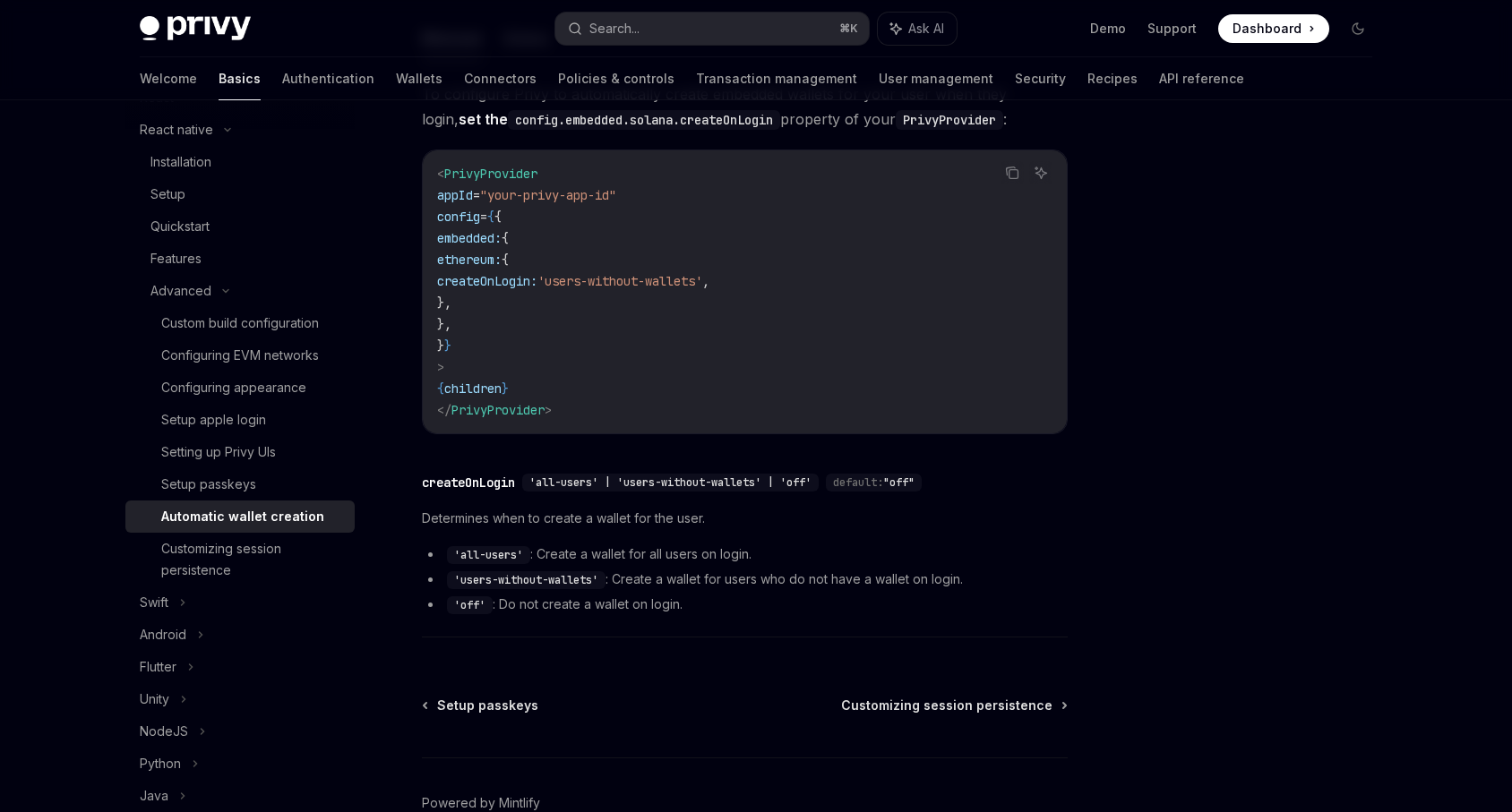
drag, startPoint x: 563, startPoint y: 310, endPoint x: 527, endPoint y: 264, distance: 58.4
click at [527, 264] on code "< PrivyProvider appId = "your-privy-app-id" config = { { embedded: { ethereum: …" at bounding box center [745, 292] width 615 height 258
copy code "ethereum: { createOnLogin: 'users-without-wallets' , },"
